Goal: Task Accomplishment & Management: Use online tool/utility

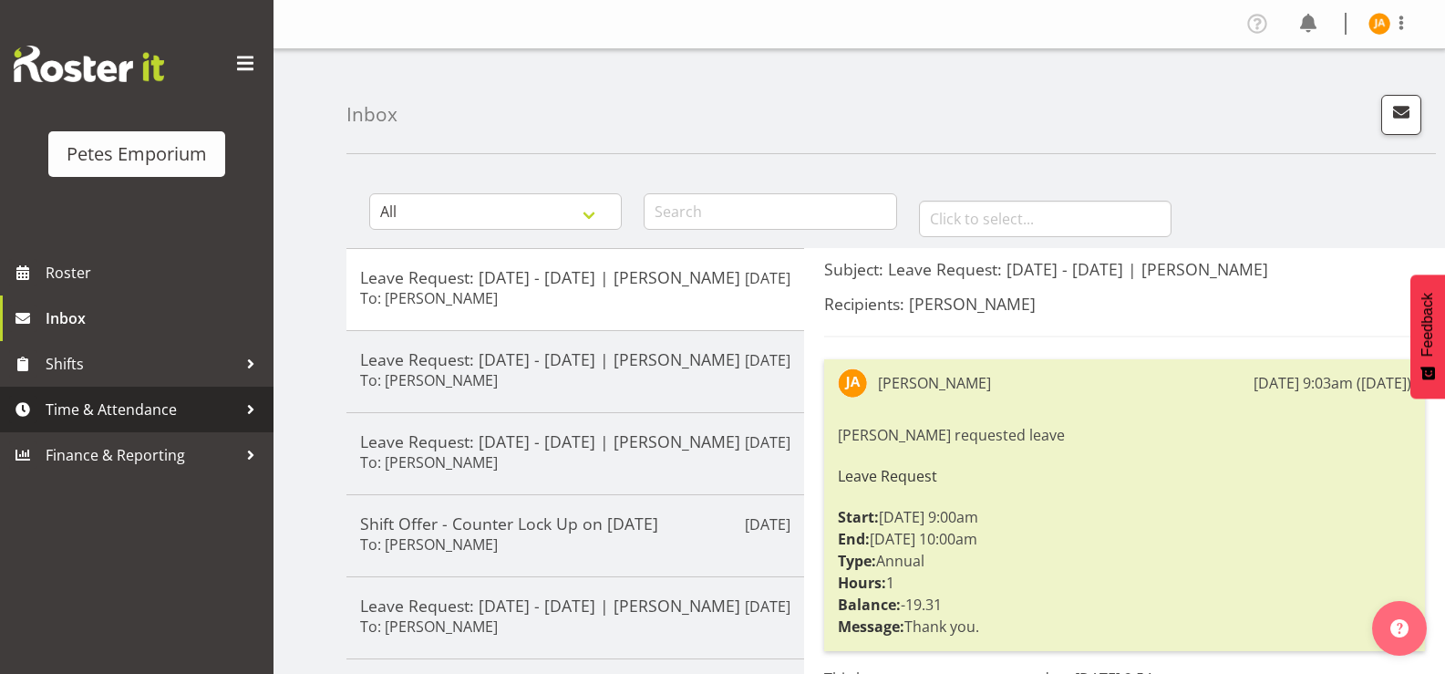
click at [175, 413] on span "Time & Attendance" at bounding box center [141, 409] width 191 height 27
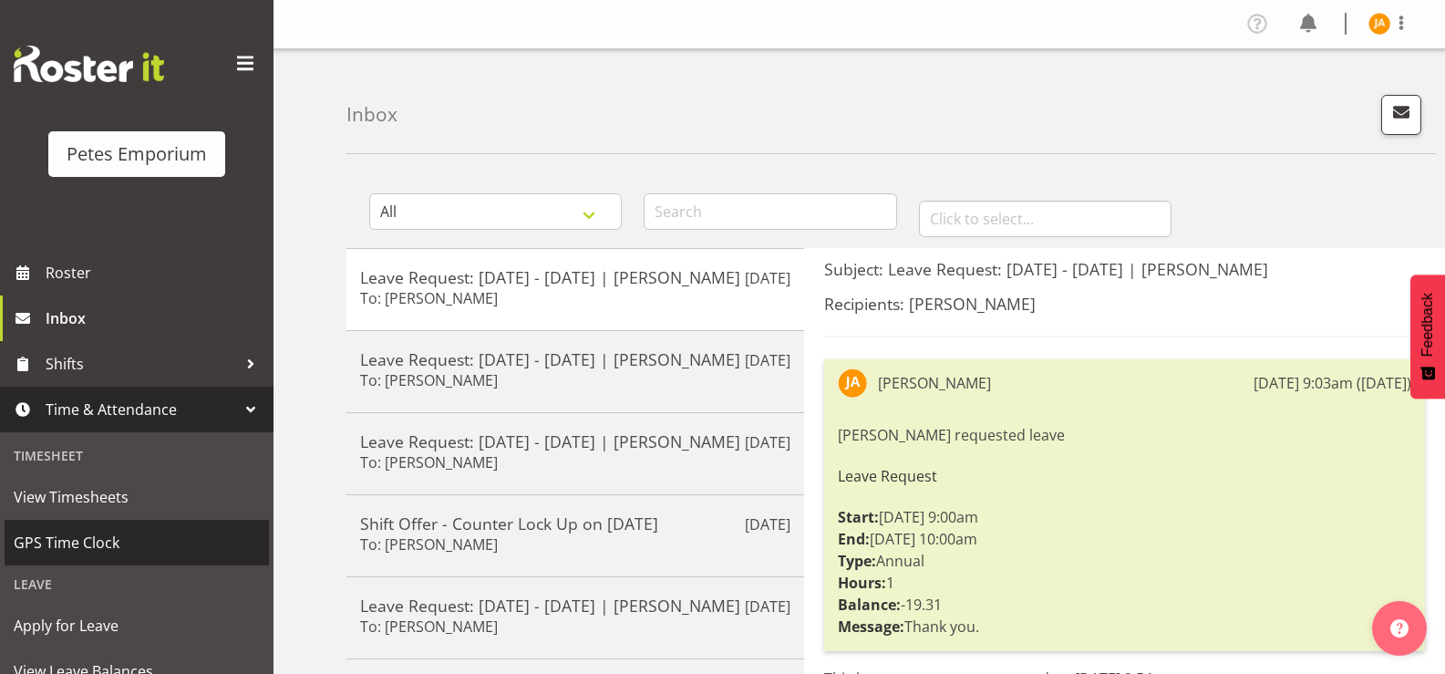
click at [94, 547] on span "GPS Time Clock" at bounding box center [137, 542] width 246 height 27
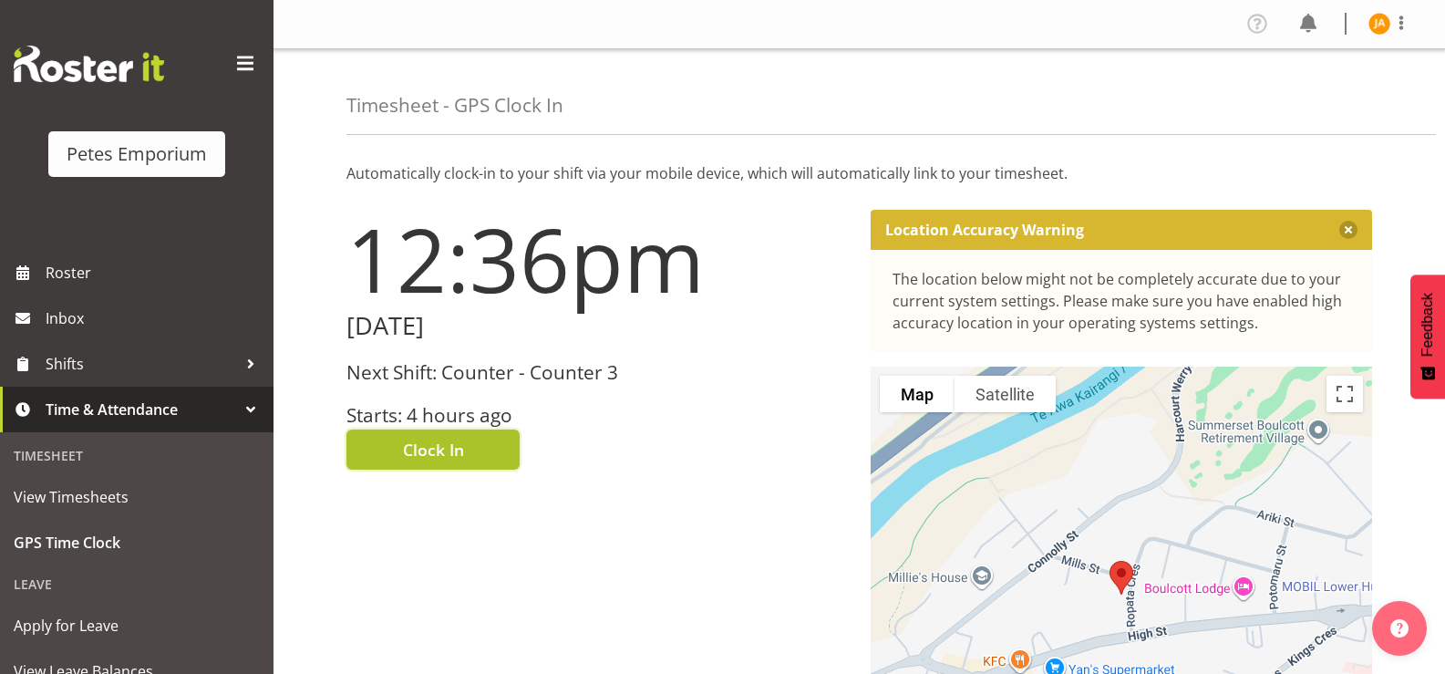
click at [464, 460] on button "Clock In" at bounding box center [432, 449] width 173 height 40
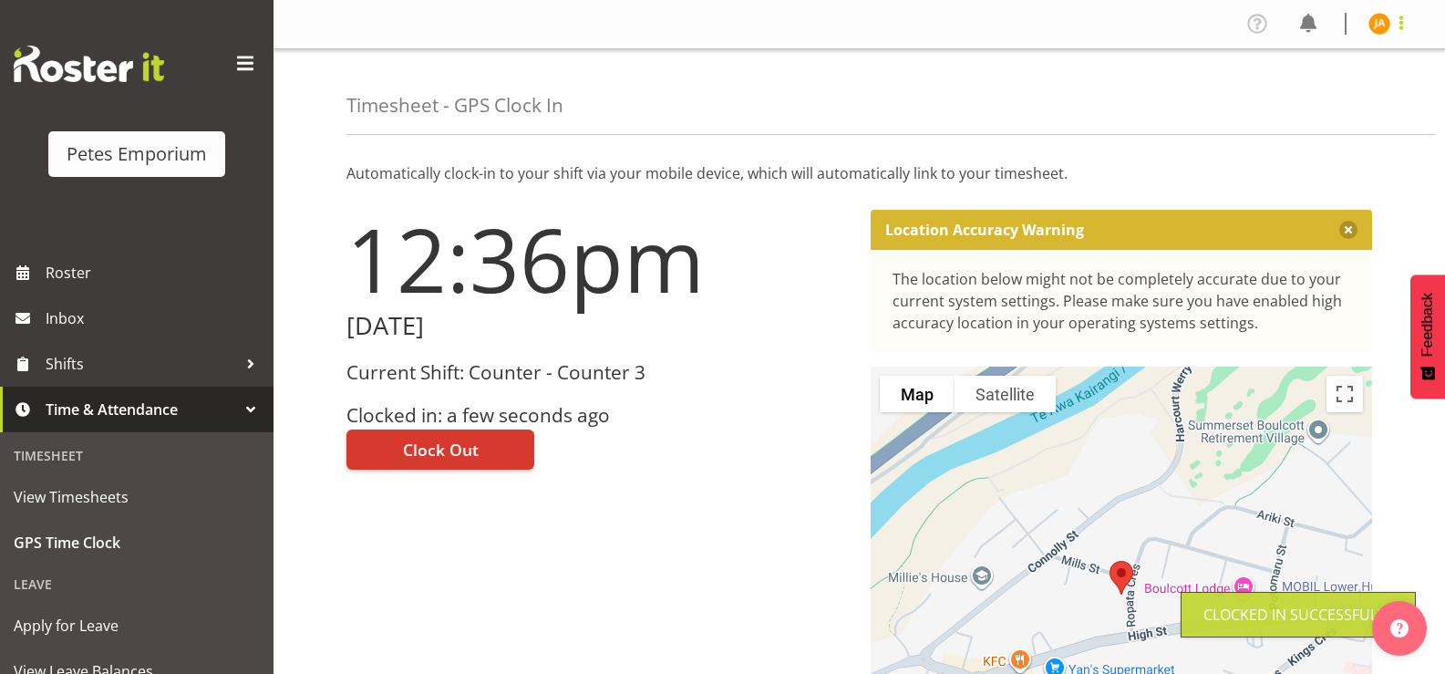
click at [1407, 16] on span at bounding box center [1401, 23] width 22 height 22
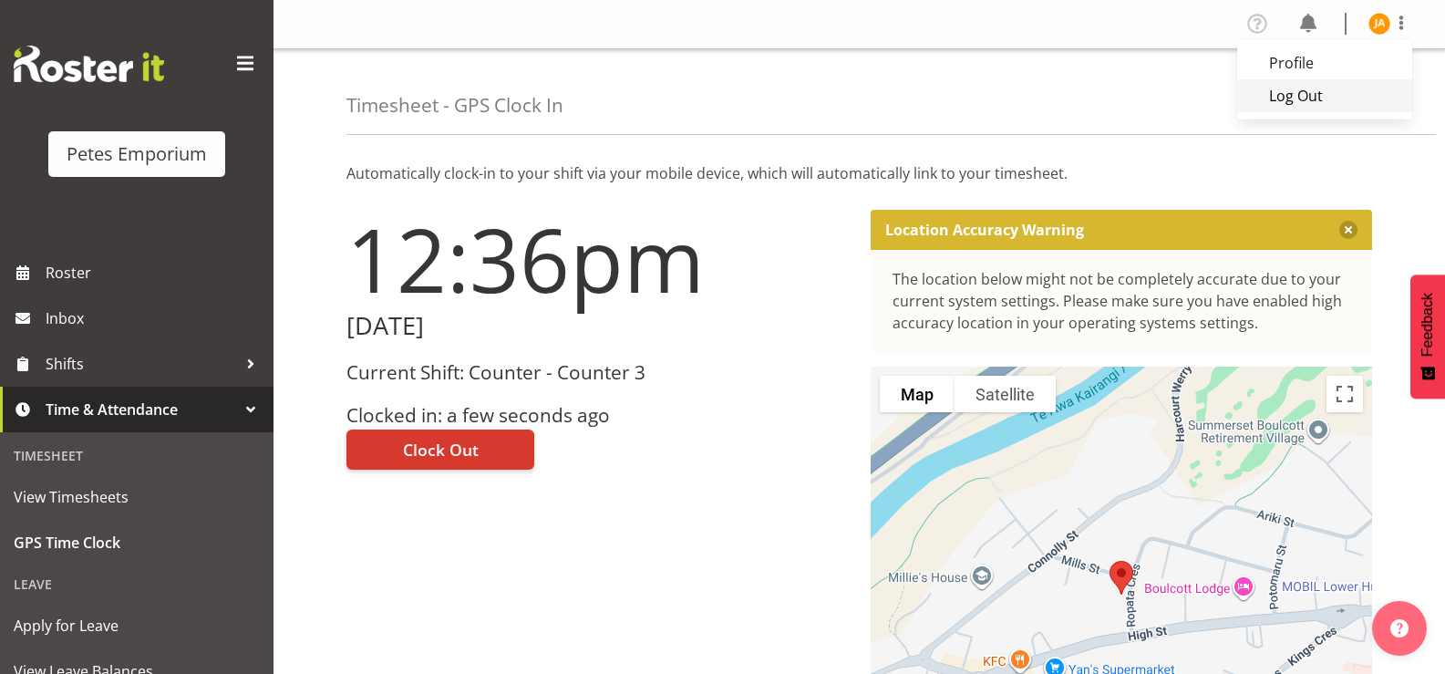
click at [1313, 88] on link "Log Out" at bounding box center [1324, 95] width 175 height 33
